Goal: Task Accomplishment & Management: Use online tool/utility

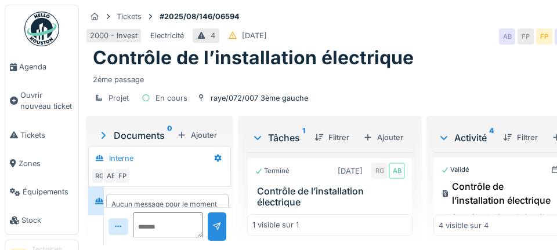
click at [27, 71] on span "Agenda" at bounding box center [46, 66] width 54 height 11
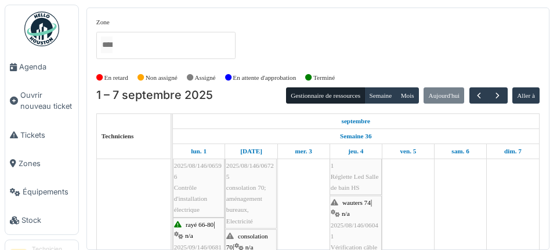
scroll to position [203, 0]
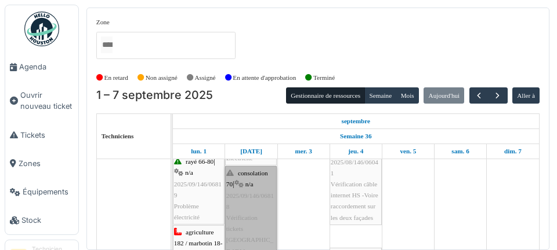
click at [243, 212] on link "consolation 70 | n/a 2025/09/146/06818 Vérification tickets Charlotte" at bounding box center [251, 212] width 52 height 93
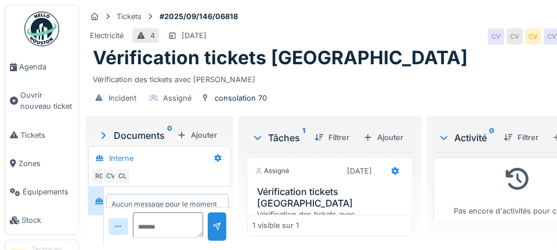
scroll to position [17, 0]
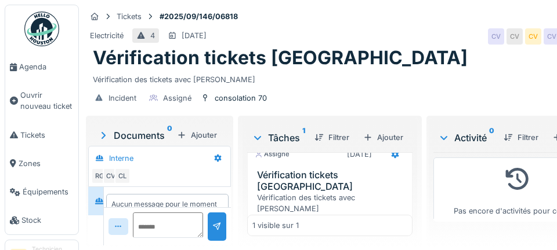
click at [286, 178] on h3 "Vérification tickets [GEOGRAPHIC_DATA]" at bounding box center [332, 181] width 150 height 22
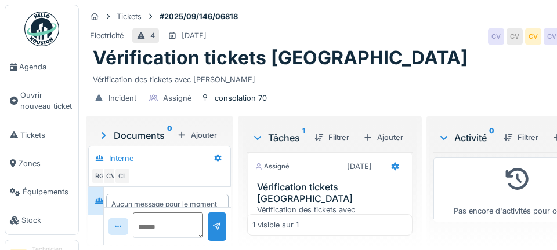
scroll to position [56, 0]
click at [31, 65] on span "Agenda" at bounding box center [46, 66] width 54 height 11
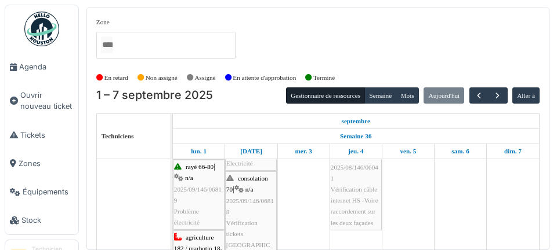
click at [528, 64] on div "Zone agriculture 169 / haecht 662-664 agriculture 171-175 agriculture 177 / mar…" at bounding box center [317, 42] width 443 height 51
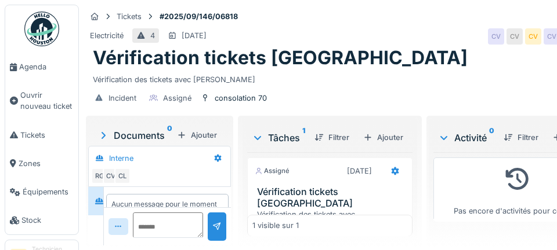
scroll to position [56, 0]
click at [31, 70] on span "Agenda" at bounding box center [46, 66] width 54 height 11
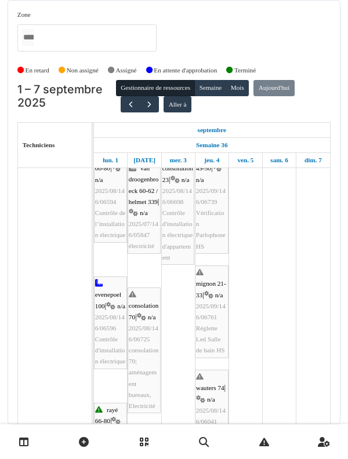
scroll to position [171, 0]
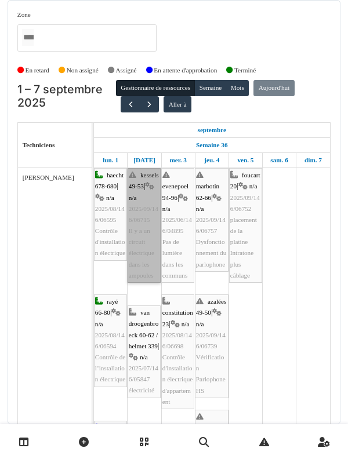
click at [140, 232] on link "kessels 49-53 | n/a 2025/09/146/06715 Il y a un circuit électrique dans les amp…" at bounding box center [144, 225] width 33 height 115
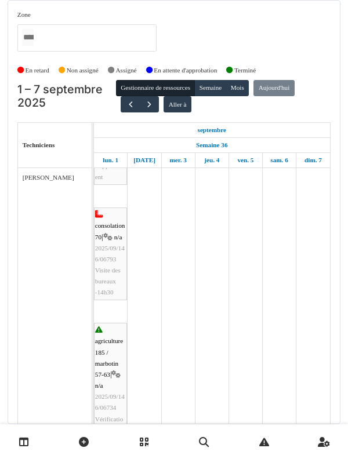
scroll to position [775, 0]
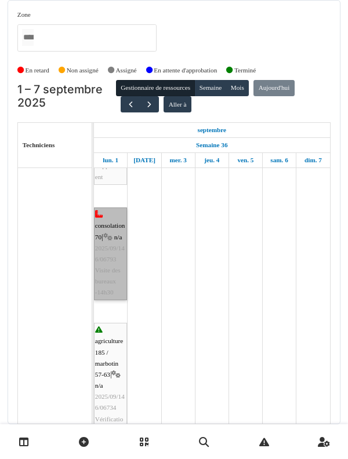
click at [108, 250] on link "consolation 70 | n/a 2025/09/146/06793 Visite des bureaux -14h30" at bounding box center [110, 254] width 33 height 93
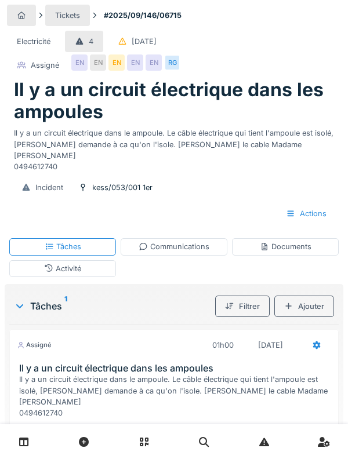
click at [52, 263] on div "Activité" at bounding box center [62, 268] width 107 height 17
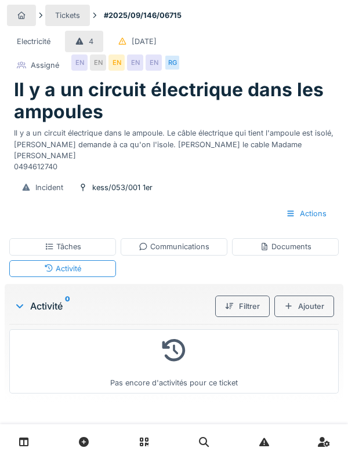
click at [45, 242] on div "Tâches" at bounding box center [62, 246] width 107 height 17
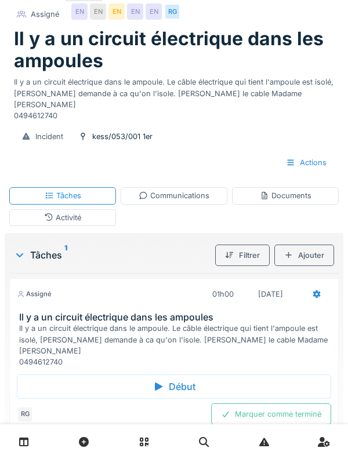
scroll to position [51, 0]
click at [54, 374] on div "Début" at bounding box center [174, 386] width 314 height 24
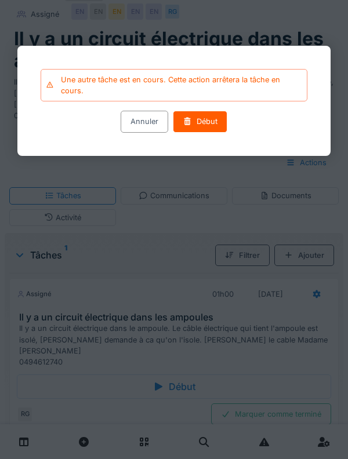
click at [205, 127] on div "Début" at bounding box center [200, 121] width 54 height 21
click at [214, 126] on div "Début" at bounding box center [200, 121] width 54 height 21
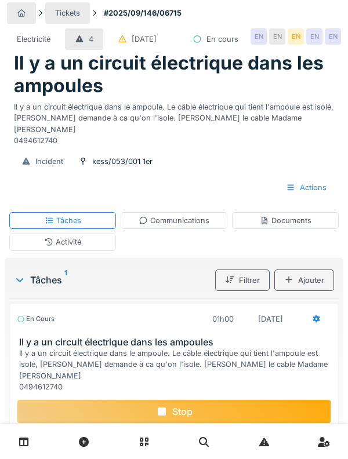
scroll to position [0, 0]
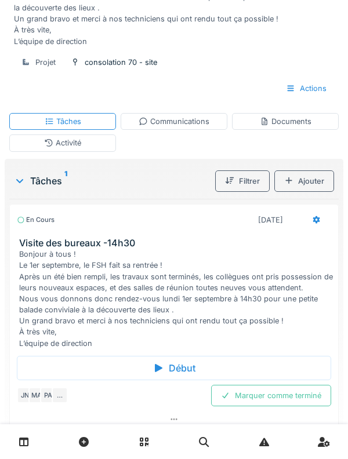
click at [43, 287] on div "Bonjour à tous ! Le 1er septembre, le FSH fait sa rentrée ! Après un été bien r…" at bounding box center [176, 299] width 314 height 100
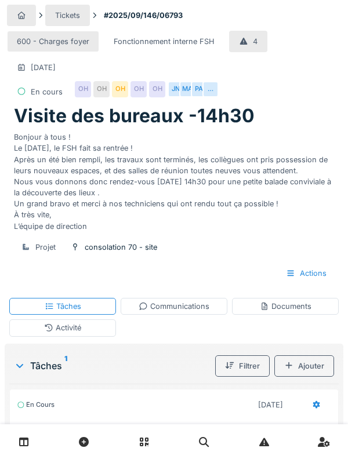
click at [39, 330] on div "Activité" at bounding box center [62, 327] width 107 height 17
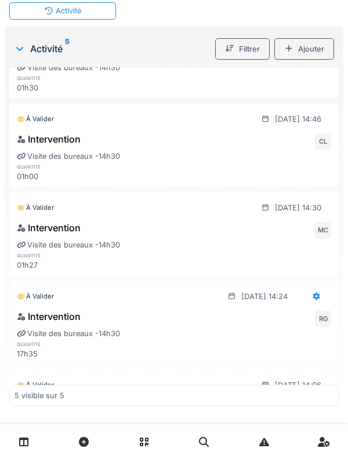
scroll to position [89, 0]
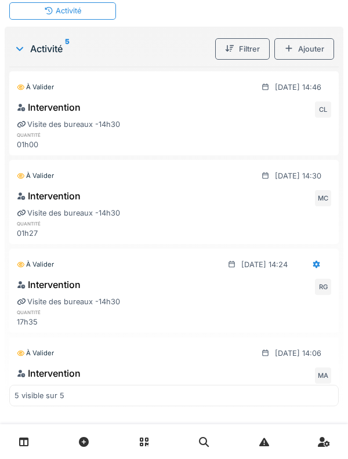
click at [319, 268] on div at bounding box center [316, 264] width 9 height 11
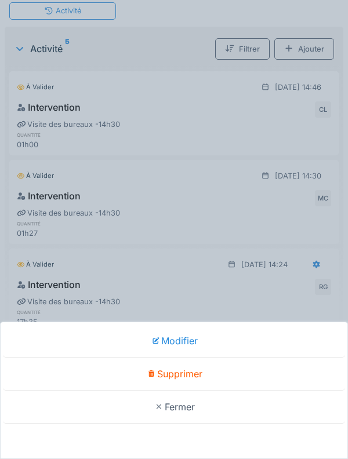
click at [161, 346] on div at bounding box center [155, 341] width 11 height 10
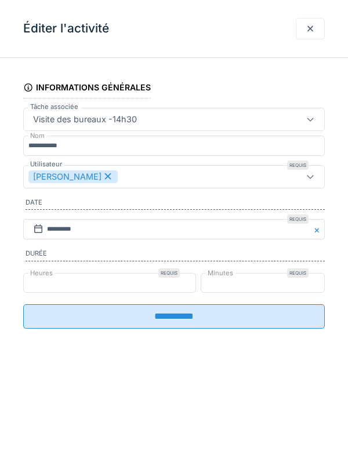
click at [48, 278] on label "Heures" at bounding box center [41, 273] width 27 height 10
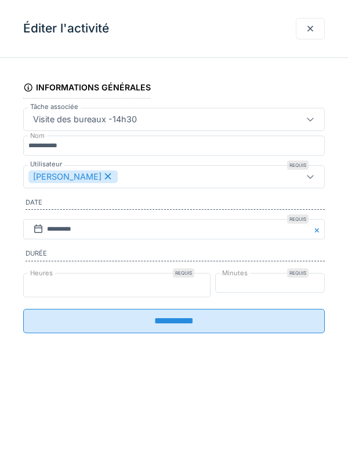
click at [48, 278] on input "**" at bounding box center [116, 285] width 187 height 24
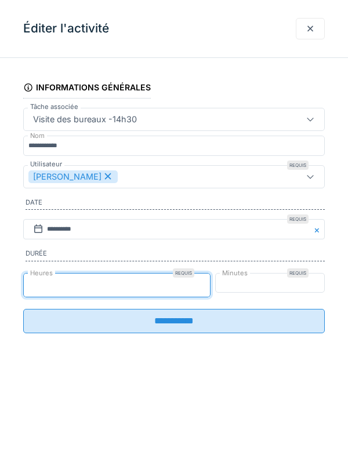
scroll to position [326, 0]
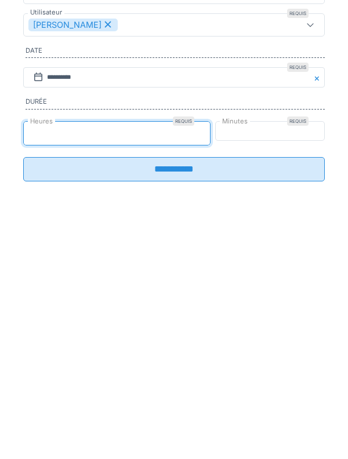
type input "*"
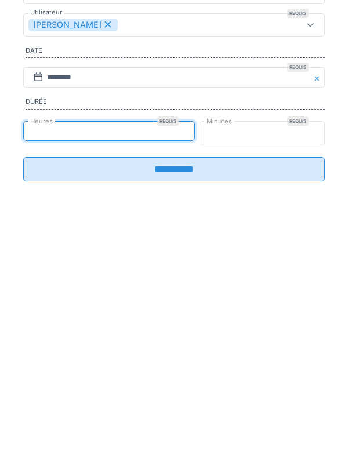
click at [262, 290] on input "**" at bounding box center [262, 285] width 126 height 24
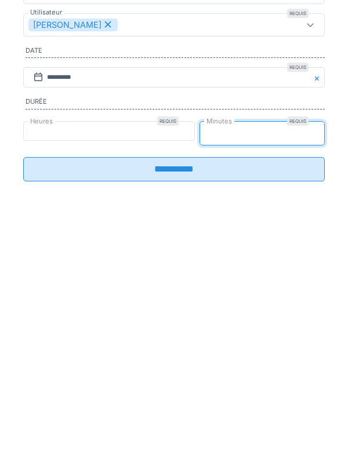
type input "**"
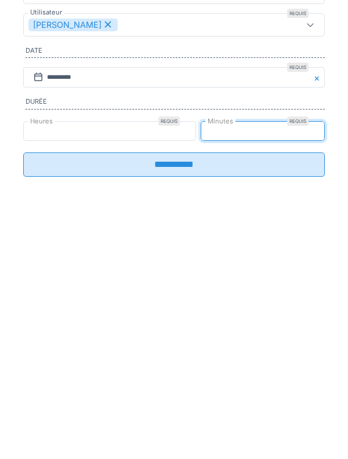
click at [165, 315] on input "**********" at bounding box center [173, 316] width 301 height 24
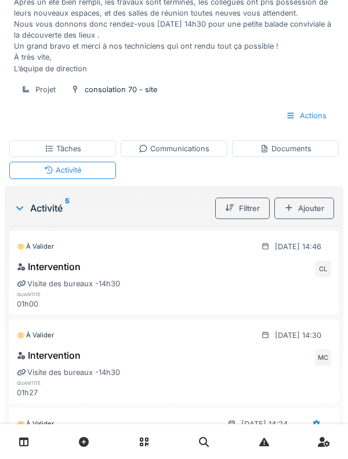
scroll to position [0, 0]
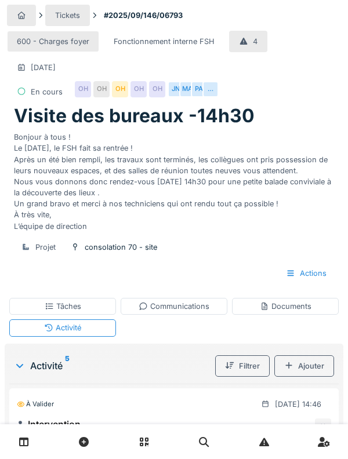
click at [43, 303] on div "Tâches" at bounding box center [62, 306] width 107 height 17
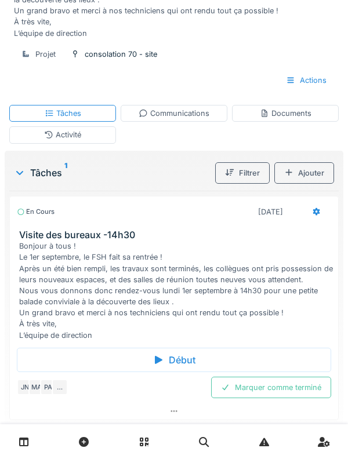
scroll to position [192, 0]
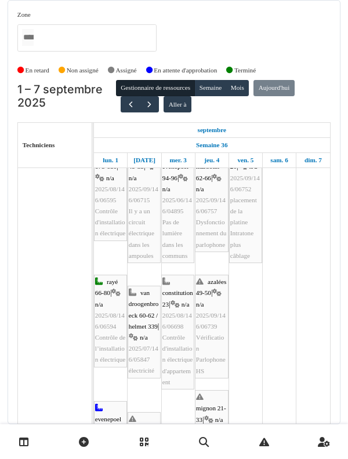
scroll to position [20, 0]
click at [221, 95] on button "Semaine" at bounding box center [210, 88] width 32 height 16
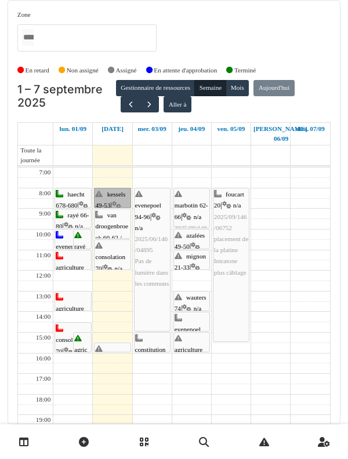
click at [115, 188] on link "kessels 49-53 | n/a 2025/09/146/06715 Il y a un circuit électrique dans les amp…" at bounding box center [112, 198] width 37 height 20
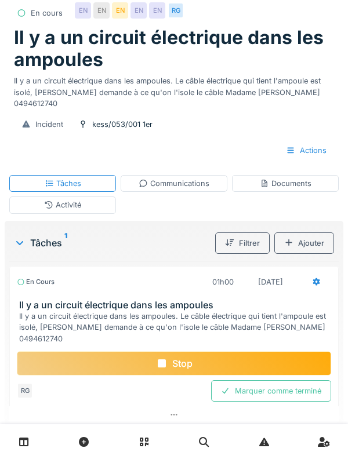
scroll to position [54, 0]
